Goal: Task Accomplishment & Management: Use online tool/utility

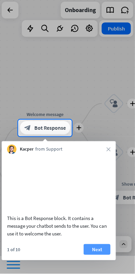
click at [95, 254] on button "Next" at bounding box center [97, 249] width 27 height 11
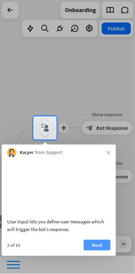
click at [99, 251] on button "Next" at bounding box center [97, 245] width 27 height 11
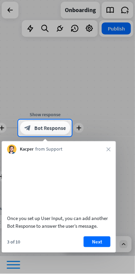
click at [56, 125] on span "Bot Response" at bounding box center [50, 128] width 32 height 7
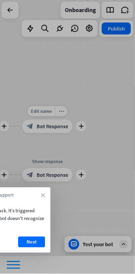
click at [62, 121] on div at bounding box center [67, 106] width 135 height 212
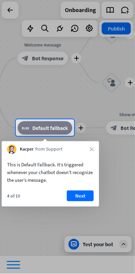
click at [59, 125] on span "Default fallback" at bounding box center [50, 128] width 36 height 7
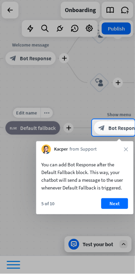
click at [67, 117] on div at bounding box center [67, 59] width 135 height 119
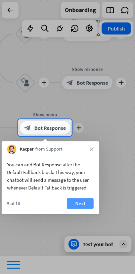
click at [85, 203] on button "Next" at bounding box center [80, 203] width 27 height 11
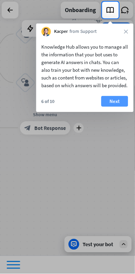
click at [116, 107] on button "Next" at bounding box center [114, 101] width 27 height 11
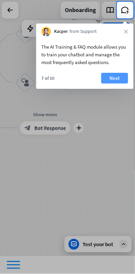
click at [119, 78] on button "Next" at bounding box center [114, 78] width 27 height 11
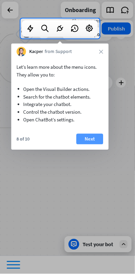
click at [92, 141] on button "Next" at bounding box center [89, 139] width 27 height 11
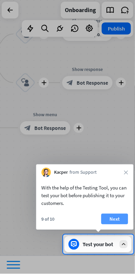
click at [119, 222] on button "Next" at bounding box center [114, 219] width 27 height 11
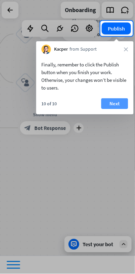
click at [117, 101] on button "Next" at bounding box center [114, 103] width 27 height 11
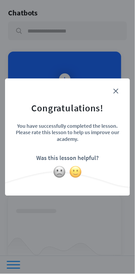
click at [74, 172] on img at bounding box center [75, 172] width 13 height 13
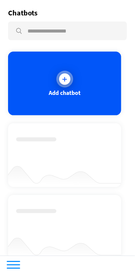
click at [98, 93] on div "Add chatbot" at bounding box center [64, 84] width 113 height 64
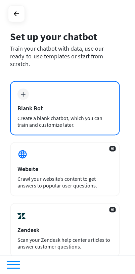
click at [97, 104] on div "Blank Bot" at bounding box center [64, 108] width 95 height 8
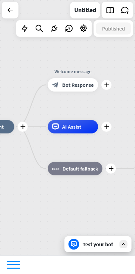
click at [87, 83] on span "Bot Response" at bounding box center [78, 85] width 32 height 7
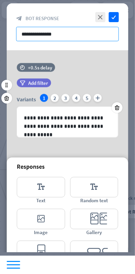
click at [96, 33] on input "**********" at bounding box center [67, 34] width 103 height 14
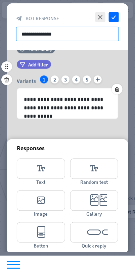
scroll to position [19, 0]
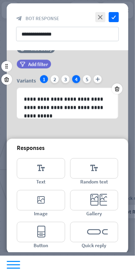
click at [75, 78] on div "4" at bounding box center [76, 79] width 8 height 8
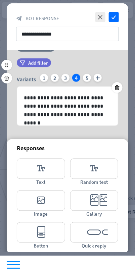
scroll to position [20, 0]
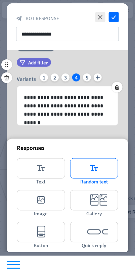
click at [103, 165] on icon "editor_text" at bounding box center [94, 168] width 48 height 20
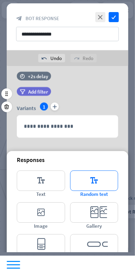
scroll to position [102, 0]
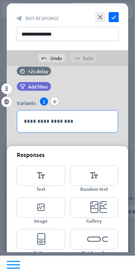
click at [98, 120] on p "**********" at bounding box center [67, 121] width 87 height 8
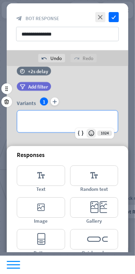
click at [91, 133] on icon at bounding box center [91, 133] width 7 height 7
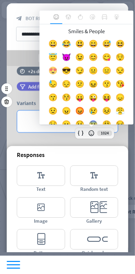
click at [55, 70] on div "😍" at bounding box center [52, 72] width 13 height 13
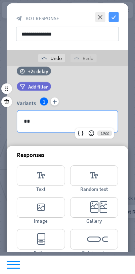
click at [113, 13] on icon "check" at bounding box center [114, 17] width 10 height 10
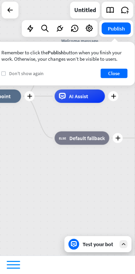
click at [3, 73] on icon "check" at bounding box center [3, 73] width 3 height 3
click at [119, 72] on button "Close" at bounding box center [114, 73] width 27 height 9
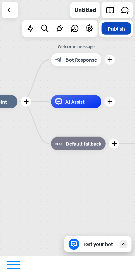
click at [123, 27] on button "Publish" at bounding box center [116, 28] width 29 height 12
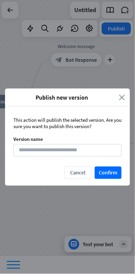
click at [122, 96] on icon "close" at bounding box center [122, 98] width 6 height 8
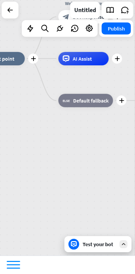
click at [90, 102] on span "Default fallback" at bounding box center [91, 100] width 36 height 7
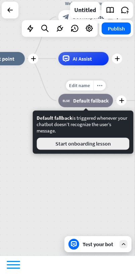
click at [98, 145] on button "Start onboarding lesson" at bounding box center [83, 144] width 93 height 12
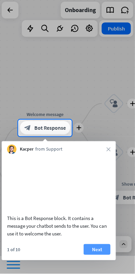
click at [100, 249] on button "Next" at bounding box center [97, 249] width 27 height 11
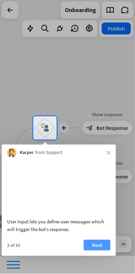
click at [96, 244] on button "Next" at bounding box center [97, 245] width 27 height 11
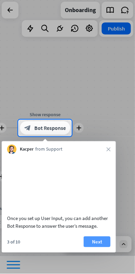
click at [101, 241] on button "Next" at bounding box center [97, 242] width 27 height 11
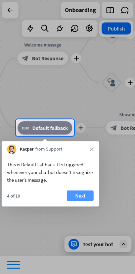
click at [84, 200] on button "Next" at bounding box center [80, 196] width 27 height 11
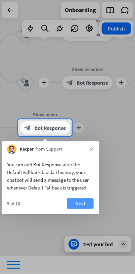
click at [85, 204] on button "Next" at bounding box center [80, 203] width 27 height 11
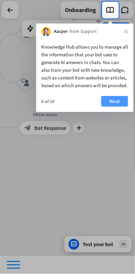
click at [119, 107] on button "Next" at bounding box center [114, 101] width 27 height 11
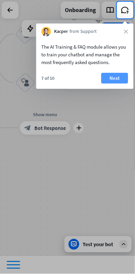
click at [124, 84] on button "Next" at bounding box center [114, 78] width 27 height 11
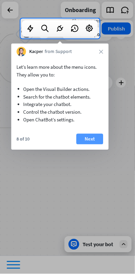
click at [92, 134] on button "Next" at bounding box center [89, 139] width 27 height 11
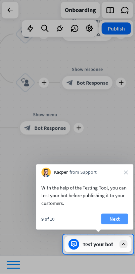
click at [111, 219] on button "Next" at bounding box center [114, 219] width 27 height 11
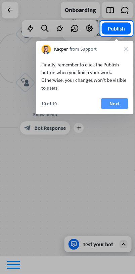
click at [118, 101] on button "Next" at bounding box center [114, 103] width 27 height 11
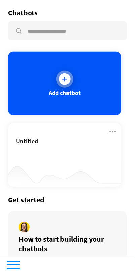
click at [108, 91] on div "Add chatbot" at bounding box center [64, 84] width 113 height 64
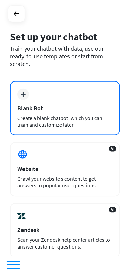
click at [114, 92] on div "plus Blank Bot Create a blank chatbot, which you can train and customize later." at bounding box center [65, 108] width 110 height 54
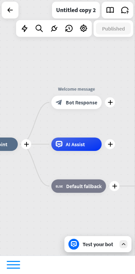
click at [94, 97] on div "block_bot_response Bot Response" at bounding box center [76, 102] width 50 height 13
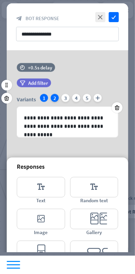
click at [54, 97] on div "2" at bounding box center [55, 98] width 8 height 8
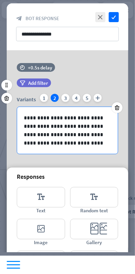
click at [73, 124] on p "**********" at bounding box center [68, 131] width 88 height 34
click at [44, 96] on div "1" at bounding box center [44, 98] width 8 height 8
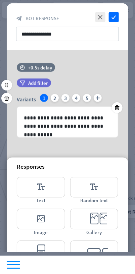
scroll to position [19, 0]
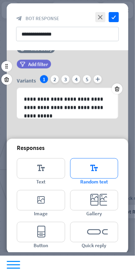
click at [98, 168] on icon "editor_text" at bounding box center [94, 168] width 48 height 20
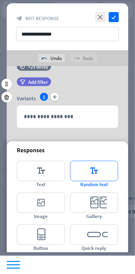
scroll to position [100, 0]
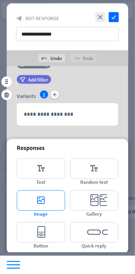
click at [49, 203] on icon "editor_image" at bounding box center [41, 201] width 48 height 20
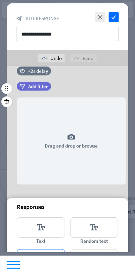
scroll to position [166, 0]
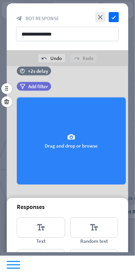
click at [83, 147] on div "camera Drag and drop or browse" at bounding box center [71, 141] width 109 height 87
click at [79, 138] on div "camera Drag and drop or browse" at bounding box center [71, 141] width 109 height 87
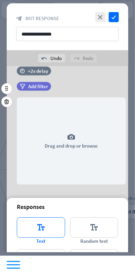
click at [49, 218] on icon "editor_text" at bounding box center [41, 228] width 48 height 20
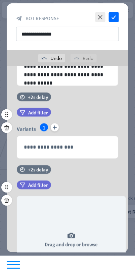
scroll to position [69, 0]
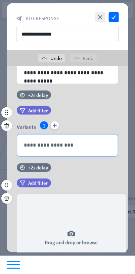
click at [83, 141] on p "**********" at bounding box center [67, 145] width 87 height 8
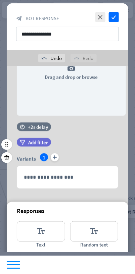
scroll to position [297, 0]
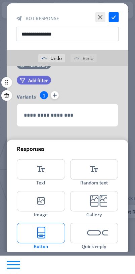
click at [51, 227] on icon "editor_button" at bounding box center [41, 233] width 48 height 20
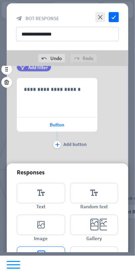
scroll to position [363, 0]
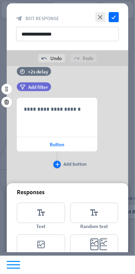
click at [59, 161] on div "plus" at bounding box center [56, 164] width 7 height 7
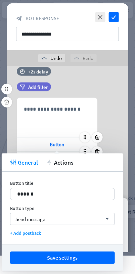
scroll to position [377, 0]
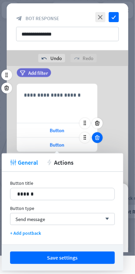
click at [98, 135] on icon at bounding box center [97, 138] width 6 height 6
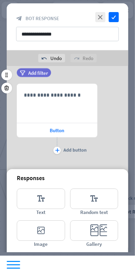
scroll to position [363, 0]
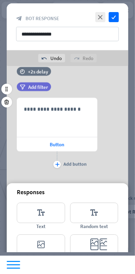
click at [101, 118] on div "**********" at bounding box center [67, 134] width 121 height 72
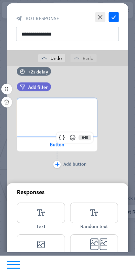
scroll to position [295, 0]
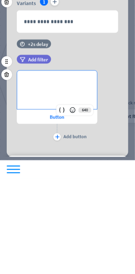
click at [117, 170] on div "**********" at bounding box center [67, 202] width 121 height 72
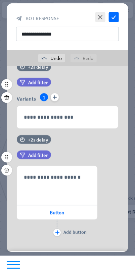
click at [7, 73] on div "time +2s delay filter Add filter" at bounding box center [67, 77] width 121 height 31
click at [6, 93] on div at bounding box center [6, 97] width 11 height 11
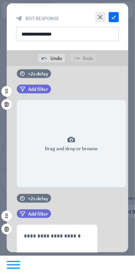
scroll to position [0, 0]
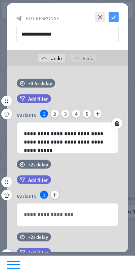
click at [115, 13] on icon "check" at bounding box center [114, 17] width 10 height 10
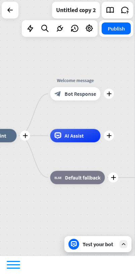
click at [83, 94] on span "Bot Response" at bounding box center [81, 94] width 32 height 7
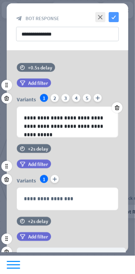
click at [118, 14] on icon "check" at bounding box center [114, 17] width 10 height 10
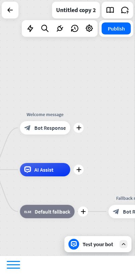
click at [112, 17] on div at bounding box center [118, 10] width 32 height 17
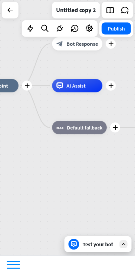
click at [97, 124] on div "block_fallback Default fallback" at bounding box center [79, 127] width 55 height 13
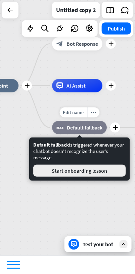
click at [105, 173] on button "Start onboarding lesson" at bounding box center [79, 171] width 93 height 12
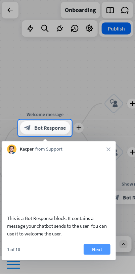
click at [97, 247] on button "Next" at bounding box center [97, 249] width 27 height 11
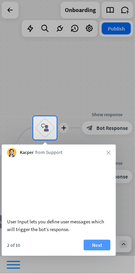
click at [100, 245] on button "Next" at bounding box center [97, 245] width 27 height 11
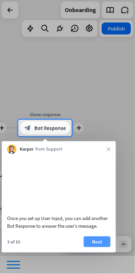
click at [96, 241] on button "Next" at bounding box center [97, 242] width 27 height 11
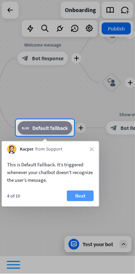
click at [79, 195] on button "Next" at bounding box center [80, 196] width 27 height 11
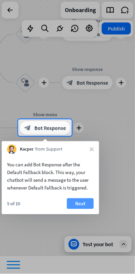
click at [93, 204] on button "Next" at bounding box center [80, 203] width 27 height 11
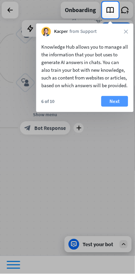
click at [116, 104] on button "Next" at bounding box center [114, 101] width 27 height 11
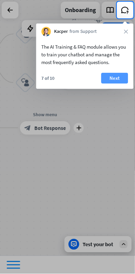
click at [114, 80] on button "Next" at bounding box center [114, 78] width 27 height 11
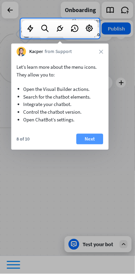
click at [89, 141] on button "Next" at bounding box center [89, 139] width 27 height 11
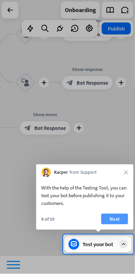
click at [113, 216] on button "Next" at bounding box center [114, 219] width 27 height 11
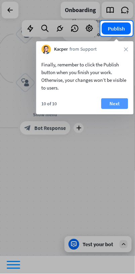
click at [114, 106] on button "Next" at bounding box center [114, 103] width 27 height 11
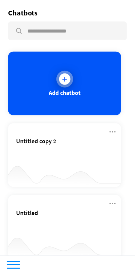
click at [104, 96] on div "Add chatbot" at bounding box center [64, 84] width 113 height 64
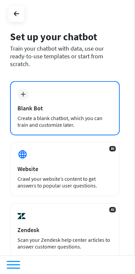
click at [92, 104] on div "Blank Bot" at bounding box center [64, 108] width 95 height 8
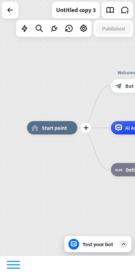
click at [66, 129] on div "home_2 Start point" at bounding box center [52, 127] width 50 height 13
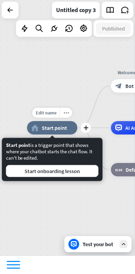
click at [65, 127] on span "Start point" at bounding box center [54, 128] width 25 height 7
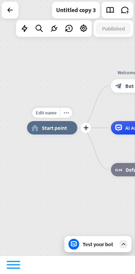
click at [66, 128] on span "Start point" at bounding box center [54, 128] width 25 height 7
click at [66, 128] on div "home_2 Start point" at bounding box center [52, 127] width 50 height 13
click at [51, 112] on span "Edit name" at bounding box center [46, 113] width 21 height 6
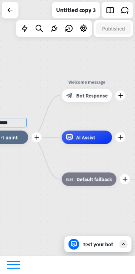
type input "*****"
click at [96, 94] on div "***** plus home_2 Start point plus Welcome message block_bot_response Bot Respo…" at bounding box center [67, 128] width 135 height 256
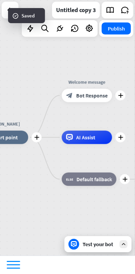
click at [99, 90] on div "block_bot_response Bot Response" at bounding box center [87, 95] width 50 height 13
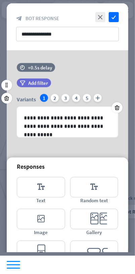
scroll to position [19, 0]
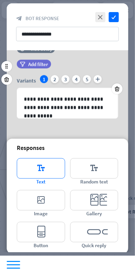
click at [56, 165] on icon "editor_text" at bounding box center [41, 168] width 48 height 20
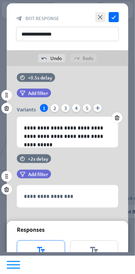
scroll to position [0, 0]
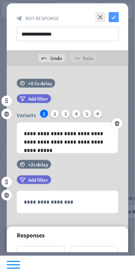
click at [114, 16] on icon "check" at bounding box center [114, 17] width 10 height 10
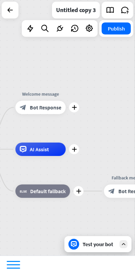
click at [49, 149] on div "AI Assist" at bounding box center [40, 149] width 50 height 13
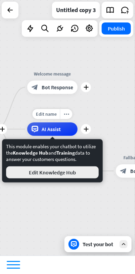
click at [74, 172] on button "Edit Knowledge Hub" at bounding box center [52, 172] width 93 height 12
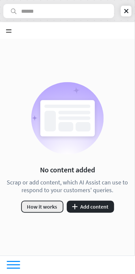
click at [54, 205] on button "How it works" at bounding box center [42, 207] width 42 height 12
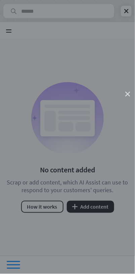
click at [126, 94] on icon "close" at bounding box center [127, 94] width 5 height 5
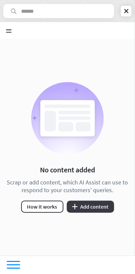
click at [92, 206] on button "plus Add content" at bounding box center [90, 207] width 47 height 12
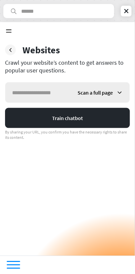
click at [116, 91] on div "Scan a full page" at bounding box center [100, 93] width 59 height 20
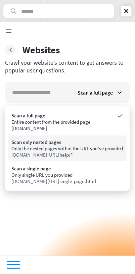
click at [67, 150] on div "Only the nested pages within the URL you've provided" at bounding box center [67, 149] width 112 height 6
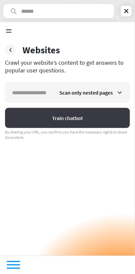
click at [97, 111] on button "Train chatbot" at bounding box center [67, 118] width 125 height 20
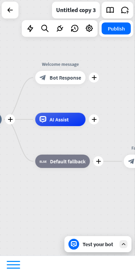
click at [75, 161] on span "Default fallback" at bounding box center [68, 161] width 36 height 7
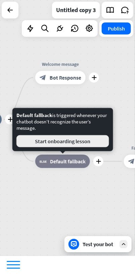
click at [84, 141] on button "Start onboarding lesson" at bounding box center [62, 141] width 93 height 12
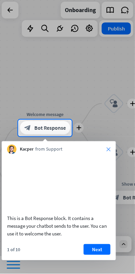
click at [106, 149] on icon "close" at bounding box center [108, 149] width 4 height 4
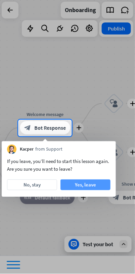
click at [94, 186] on button "Yes, leave" at bounding box center [85, 185] width 50 height 11
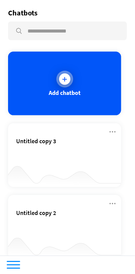
click at [98, 98] on div "Add chatbot" at bounding box center [64, 84] width 113 height 64
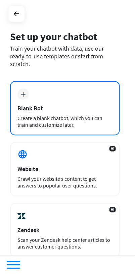
click at [98, 95] on div "plus Blank Bot Create a blank chatbot, which you can train and customize later." at bounding box center [65, 108] width 110 height 54
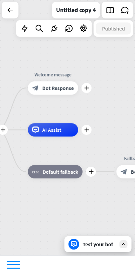
click at [75, 87] on div "block_bot_response Bot Response" at bounding box center [53, 88] width 50 height 13
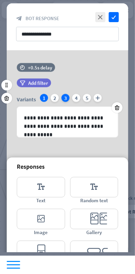
click at [65, 98] on div "3" at bounding box center [65, 98] width 8 height 8
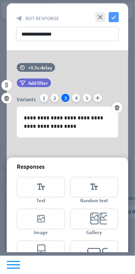
click at [114, 17] on icon "check" at bounding box center [114, 17] width 10 height 10
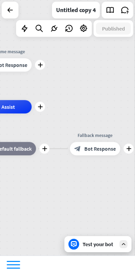
click at [101, 153] on div "block_bot_response Bot Response" at bounding box center [95, 148] width 50 height 13
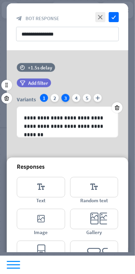
click at [64, 95] on div "3" at bounding box center [65, 98] width 8 height 8
click at [115, 17] on icon "check" at bounding box center [114, 17] width 10 height 10
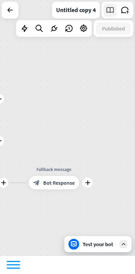
click at [107, 8] on icon at bounding box center [110, 10] width 9 height 9
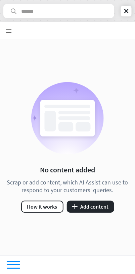
click at [79, 113] on rect at bounding box center [74, 113] width 32 height 4
click at [79, 116] on rect at bounding box center [67, 118] width 54 height 36
click at [90, 9] on input "text" at bounding box center [58, 11] width 111 height 14
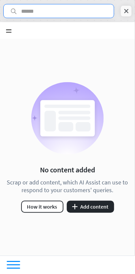
click at [119, 14] on div "Untitled copy 4" at bounding box center [67, 11] width 135 height 14
click at [124, 12] on icon at bounding box center [126, 11] width 7 height 7
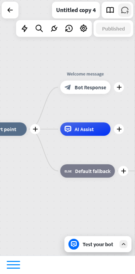
click at [125, 12] on icon at bounding box center [124, 10] width 9 height 9
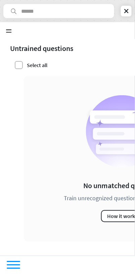
click at [20, 65] on label at bounding box center [19, 65] width 8 height 8
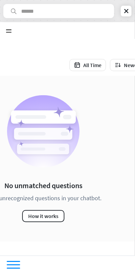
scroll to position [0, 100]
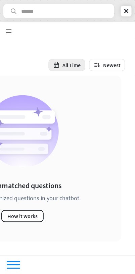
click at [72, 62] on button "All Time" at bounding box center [67, 65] width 37 height 12
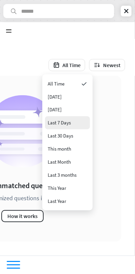
click at [82, 119] on div "Last 7 Days" at bounding box center [67, 122] width 45 height 13
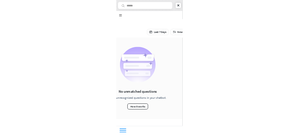
scroll to position [0, 75]
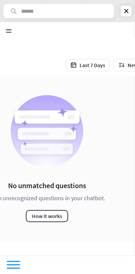
click at [91, 56] on div "Untrained questions Uncheck all Last 7 Days Newest" at bounding box center [42, 57] width 235 height 37
click at [91, 67] on button "Last 7 Days" at bounding box center [88, 65] width 44 height 12
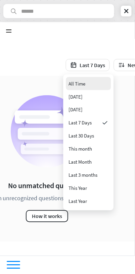
click at [89, 88] on div "All Time" at bounding box center [88, 83] width 45 height 13
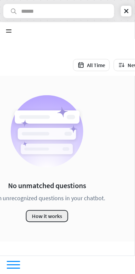
click at [55, 219] on button "How it works" at bounding box center [47, 216] width 42 height 12
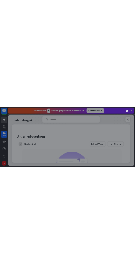
scroll to position [0, 0]
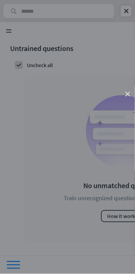
click at [129, 93] on icon "close" at bounding box center [127, 94] width 5 height 5
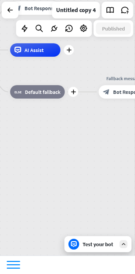
click at [115, 240] on div "Test your bot" at bounding box center [97, 245] width 67 height 16
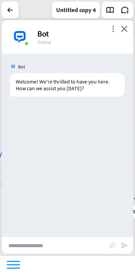
click at [74, 247] on input "text" at bounding box center [55, 246] width 107 height 17
click at [69, 243] on input "text" at bounding box center [55, 246] width 107 height 17
click at [66, 244] on input "text" at bounding box center [55, 246] width 107 height 17
click at [64, 243] on input "text" at bounding box center [55, 246] width 107 height 17
click at [65, 244] on input "text" at bounding box center [55, 246] width 107 height 17
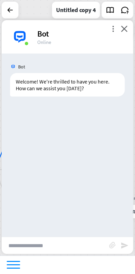
click at [69, 238] on input "text" at bounding box center [55, 246] width 107 height 17
click at [70, 239] on input "text" at bounding box center [55, 246] width 107 height 17
click at [70, 238] on input "text" at bounding box center [55, 246] width 107 height 17
click at [71, 243] on input "text" at bounding box center [55, 246] width 107 height 17
click at [69, 244] on input "text" at bounding box center [55, 246] width 107 height 17
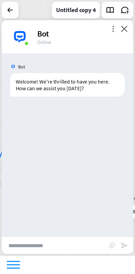
click at [67, 246] on input "text" at bounding box center [55, 246] width 107 height 17
click at [65, 245] on input "text" at bounding box center [55, 246] width 107 height 17
click at [24, 248] on input "text" at bounding box center [55, 246] width 107 height 17
click at [23, 245] on input "text" at bounding box center [55, 246] width 107 height 17
click at [25, 244] on input "text" at bounding box center [55, 246] width 107 height 17
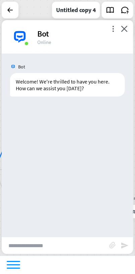
click at [38, 244] on input "text" at bounding box center [55, 246] width 107 height 17
click at [36, 247] on input "text" at bounding box center [55, 246] width 107 height 17
click at [36, 244] on input "text" at bounding box center [55, 246] width 107 height 17
click at [37, 244] on input "text" at bounding box center [55, 246] width 107 height 17
click at [39, 244] on input "text" at bounding box center [55, 246] width 107 height 17
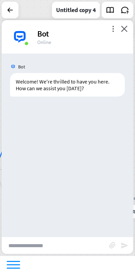
click at [128, 246] on icon "send" at bounding box center [124, 246] width 8 height 8
click at [70, 243] on input "text" at bounding box center [55, 246] width 107 height 17
click at [111, 248] on icon "block_attachment" at bounding box center [112, 245] width 7 height 7
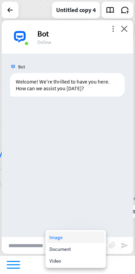
click at [73, 237] on div "Image" at bounding box center [76, 238] width 58 height 12
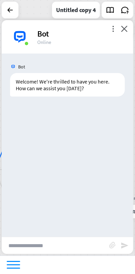
click at [70, 243] on input "text" at bounding box center [55, 246] width 107 height 17
click at [64, 243] on input "text" at bounding box center [55, 246] width 107 height 17
click at [37, 243] on input "text" at bounding box center [55, 246] width 107 height 17
click at [34, 244] on input "text" at bounding box center [55, 246] width 107 height 17
click at [22, 248] on input "text" at bounding box center [55, 246] width 107 height 17
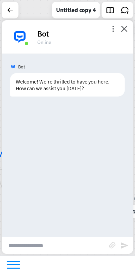
click at [26, 248] on input "text" at bounding box center [55, 246] width 107 height 17
click at [27, 248] on input "text" at bounding box center [55, 246] width 107 height 17
click at [131, 24] on div "more_vert close Bot Online" at bounding box center [68, 37] width 132 height 34
click at [123, 30] on icon "close" at bounding box center [124, 29] width 7 height 6
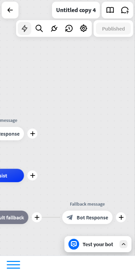
click at [29, 29] on icon at bounding box center [24, 28] width 9 height 9
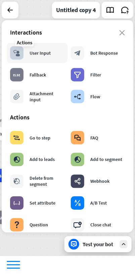
click at [53, 50] on div "block_user_input User Input" at bounding box center [37, 53] width 61 height 20
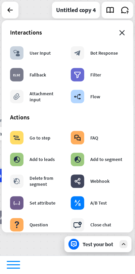
click at [124, 30] on icon "close" at bounding box center [122, 32] width 6 height 5
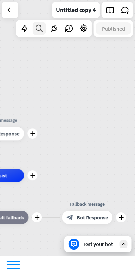
click at [45, 30] on div at bounding box center [39, 28] width 13 height 13
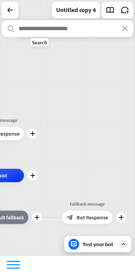
click at [99, 29] on input "text" at bounding box center [68, 28] width 132 height 17
click at [128, 20] on input "text" at bounding box center [68, 28] width 132 height 17
click at [126, 23] on input "text" at bounding box center [68, 28] width 132 height 17
click at [124, 23] on input "text" at bounding box center [68, 28] width 132 height 17
click at [122, 29] on icon "close" at bounding box center [125, 28] width 6 height 5
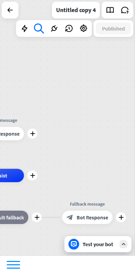
click at [125, 27] on input "text" at bounding box center [68, 18] width 132 height 17
click at [56, 32] on icon at bounding box center [54, 28] width 9 height 9
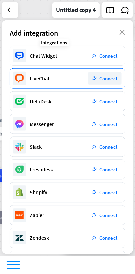
click at [109, 78] on span "Connect" at bounding box center [109, 78] width 18 height 6
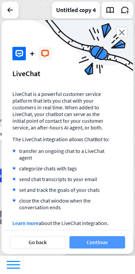
click at [111, 245] on button "Continue" at bounding box center [97, 243] width 56 height 12
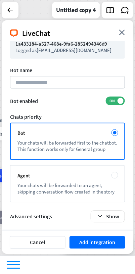
scroll to position [17, 0]
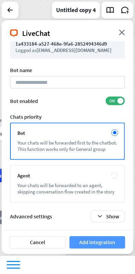
click at [96, 242] on button "Add integration" at bounding box center [97, 243] width 56 height 12
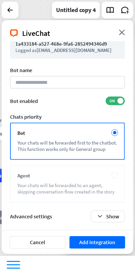
click at [85, 192] on div "Your chats will be forwarded to an agent, skipping conversation flow created in…" at bounding box center [67, 189] width 100 height 13
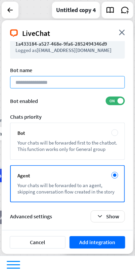
click at [107, 78] on input at bounding box center [67, 82] width 115 height 12
click at [96, 76] on input at bounding box center [67, 82] width 115 height 12
click at [94, 76] on input at bounding box center [67, 82] width 115 height 12
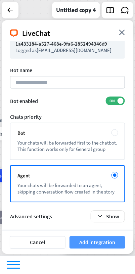
click at [107, 248] on button "Add integration" at bounding box center [97, 243] width 56 height 12
click at [108, 245] on button "Add integration" at bounding box center [97, 243] width 56 height 12
click at [108, 244] on button "Add integration" at bounding box center [97, 243] width 56 height 12
click at [110, 245] on button "Add integration" at bounding box center [97, 243] width 56 height 12
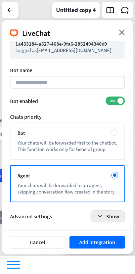
click at [108, 216] on button "Show" at bounding box center [108, 217] width 34 height 12
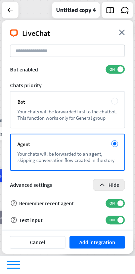
scroll to position [67, 0]
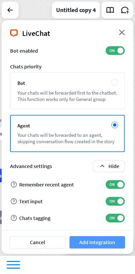
click at [108, 240] on button "Add integration" at bounding box center [97, 243] width 56 height 12
click at [107, 240] on button "Add integration" at bounding box center [97, 243] width 56 height 12
click at [108, 240] on button "Add integration" at bounding box center [97, 243] width 56 height 12
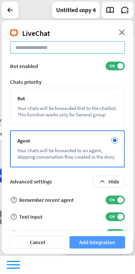
scroll to position [0, 0]
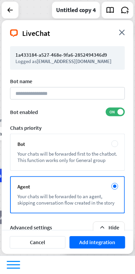
click at [125, 26] on div "LiveChat close" at bounding box center [68, 30] width 132 height 21
click at [122, 32] on icon "close" at bounding box center [122, 33] width 6 height 6
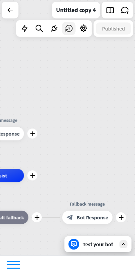
click at [72, 29] on icon at bounding box center [68, 28] width 9 height 9
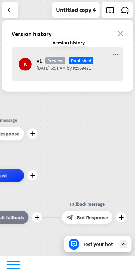
click at [90, 59] on span "Published" at bounding box center [81, 60] width 24 height 7
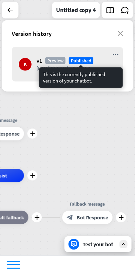
click at [73, 63] on span "Published" at bounding box center [81, 60] width 24 height 7
click at [125, 27] on div "Version history close" at bounding box center [68, 33] width 132 height 27
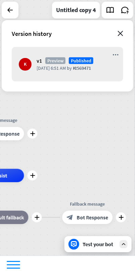
click at [120, 32] on icon "close" at bounding box center [120, 33] width 6 height 5
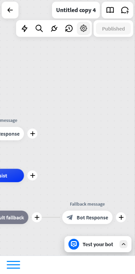
click at [81, 30] on icon at bounding box center [83, 28] width 9 height 9
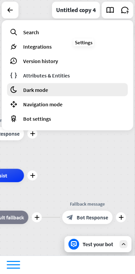
click at [52, 87] on div "moon Dark mode" at bounding box center [67, 89] width 121 height 13
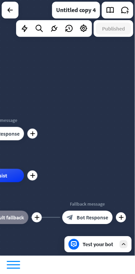
click at [105, 247] on div "Test your bot" at bounding box center [100, 244] width 34 height 7
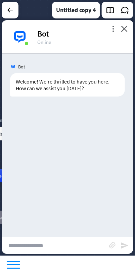
click at [71, 248] on input "text" at bounding box center [55, 246] width 107 height 17
click at [25, 248] on input "text" at bounding box center [55, 246] width 107 height 17
click at [26, 248] on input "text" at bounding box center [55, 246] width 107 height 17
click at [25, 248] on input "text" at bounding box center [55, 246] width 107 height 17
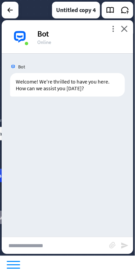
click at [17, 268] on div at bounding box center [13, 268] width 13 height 1
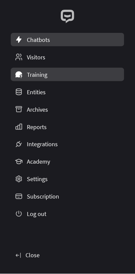
click at [78, 72] on link "Training" at bounding box center [67, 74] width 113 height 13
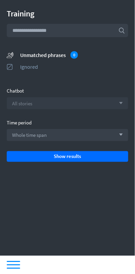
click at [109, 99] on div "All stories arrow_down" at bounding box center [67, 103] width 121 height 12
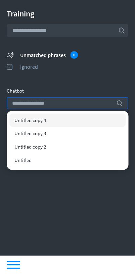
click at [50, 143] on div "Untitled copy 2" at bounding box center [67, 147] width 116 height 13
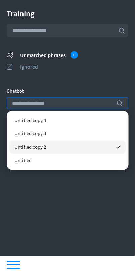
click at [88, 185] on div "Training search unmatched_phrases Unmatched phrases 0 ignored Ignored Chatbot s…" at bounding box center [67, 128] width 135 height 256
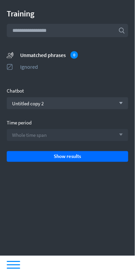
click at [91, 138] on div "Whole time span arrow_down" at bounding box center [67, 135] width 121 height 12
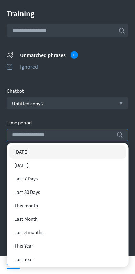
click at [45, 173] on div "Last 7 Days" at bounding box center [67, 178] width 116 height 13
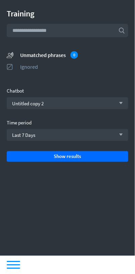
click at [71, 158] on div at bounding box center [67, 128] width 135 height 256
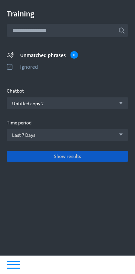
click at [69, 159] on button "Show results" at bounding box center [67, 156] width 121 height 11
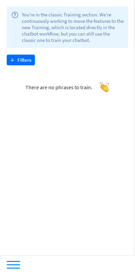
click at [88, 157] on div "help You're in the classic Training section. We're continuously working to move…" at bounding box center [67, 128] width 135 height 256
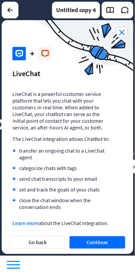
click at [122, 30] on icon "close" at bounding box center [122, 33] width 10 height 10
